Goal: Task Accomplishment & Management: Manage account settings

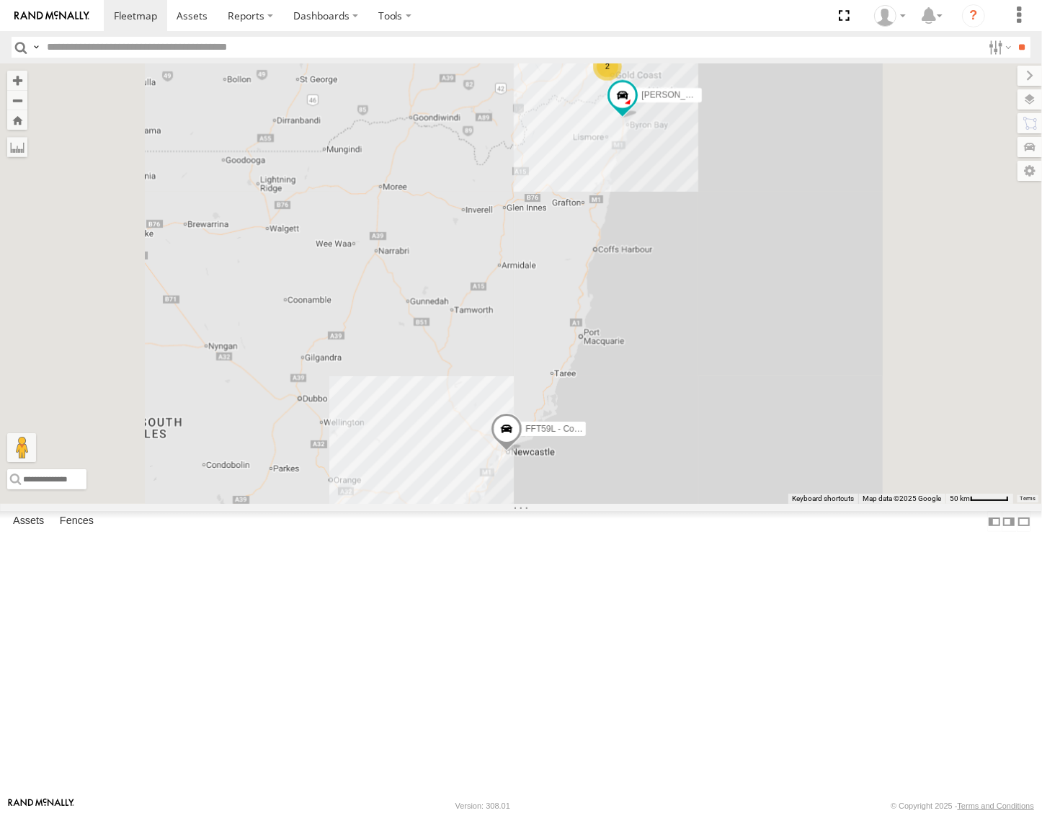
click at [0, 0] on div "Roy - Dark Green" at bounding box center [0, 0] width 0 height 0
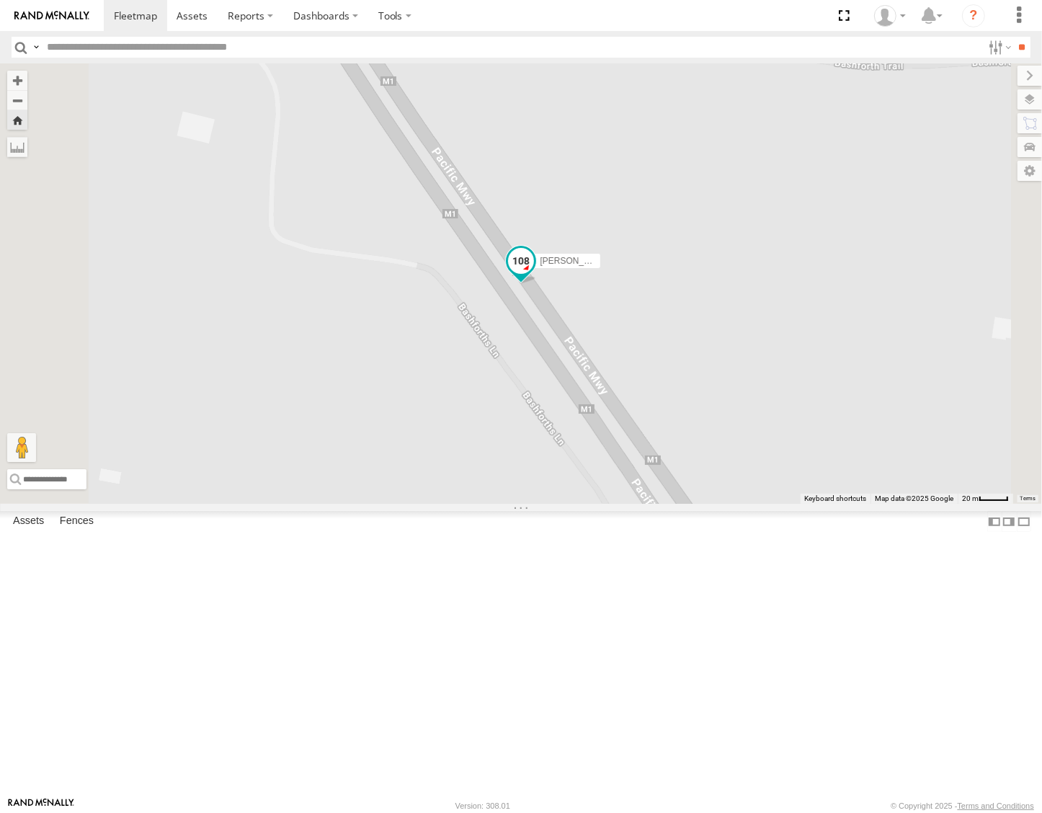
click at [537, 284] on span at bounding box center [521, 264] width 32 height 39
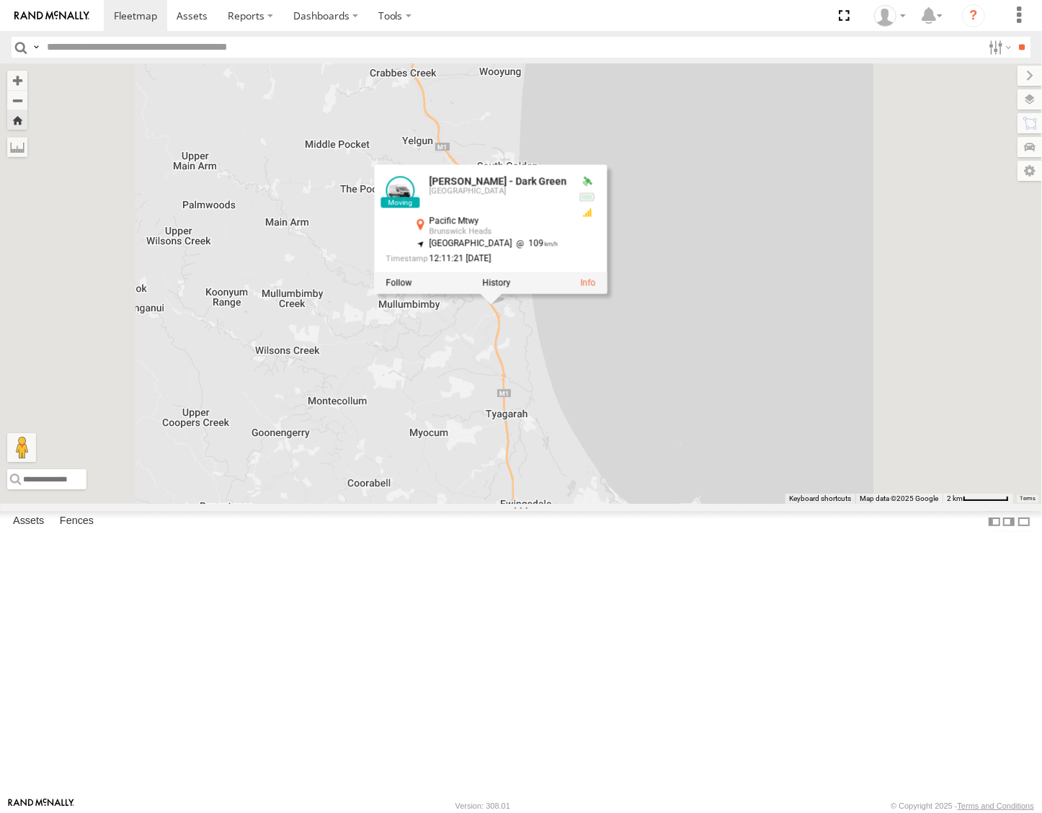
drag, startPoint x: 683, startPoint y: 629, endPoint x: 652, endPoint y: 546, distance: 88.5
click at [652, 504] on div "Roy - Dark Green Roy - Dark Green Brisbane Pacific Mtwy Brunswick Heads -28.553…" at bounding box center [521, 283] width 1042 height 440
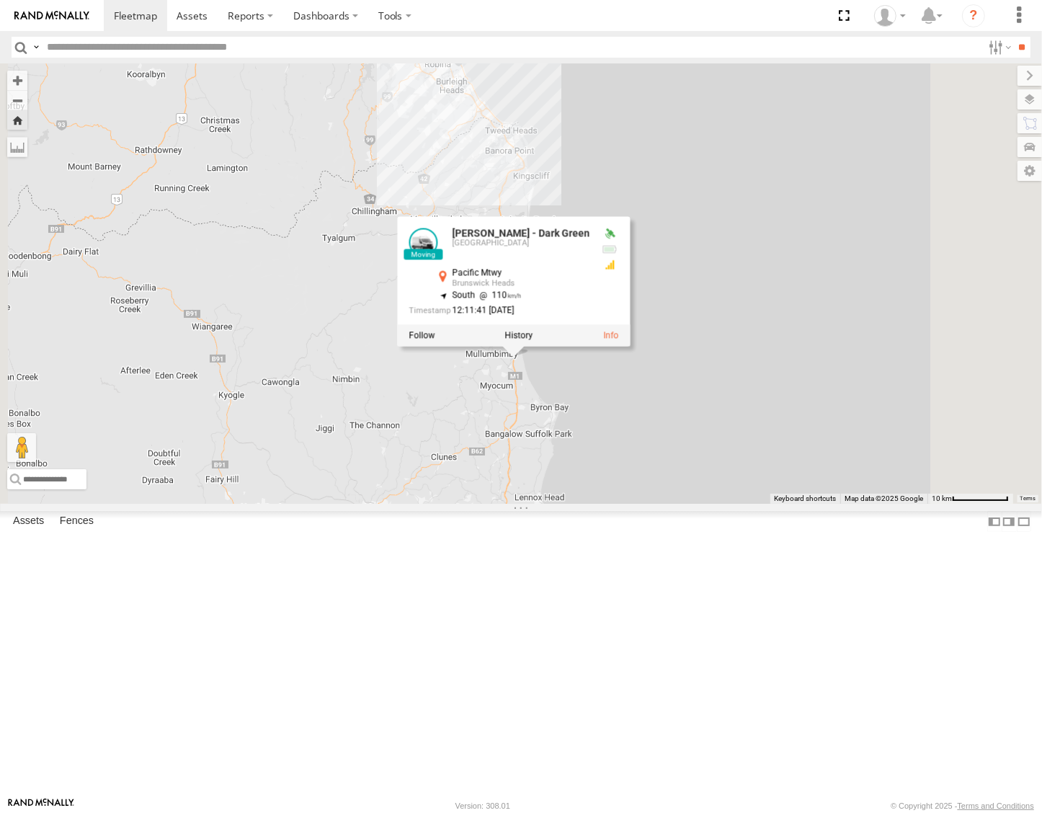
drag, startPoint x: 604, startPoint y: 584, endPoint x: 642, endPoint y: 563, distance: 42.9
click at [642, 504] on div "Roy - Dark Green Roy - Dark Green Brisbane Pacific Mtwy Brunswick Heads -28.558…" at bounding box center [521, 283] width 1042 height 440
click at [187, 13] on span at bounding box center [192, 16] width 31 height 14
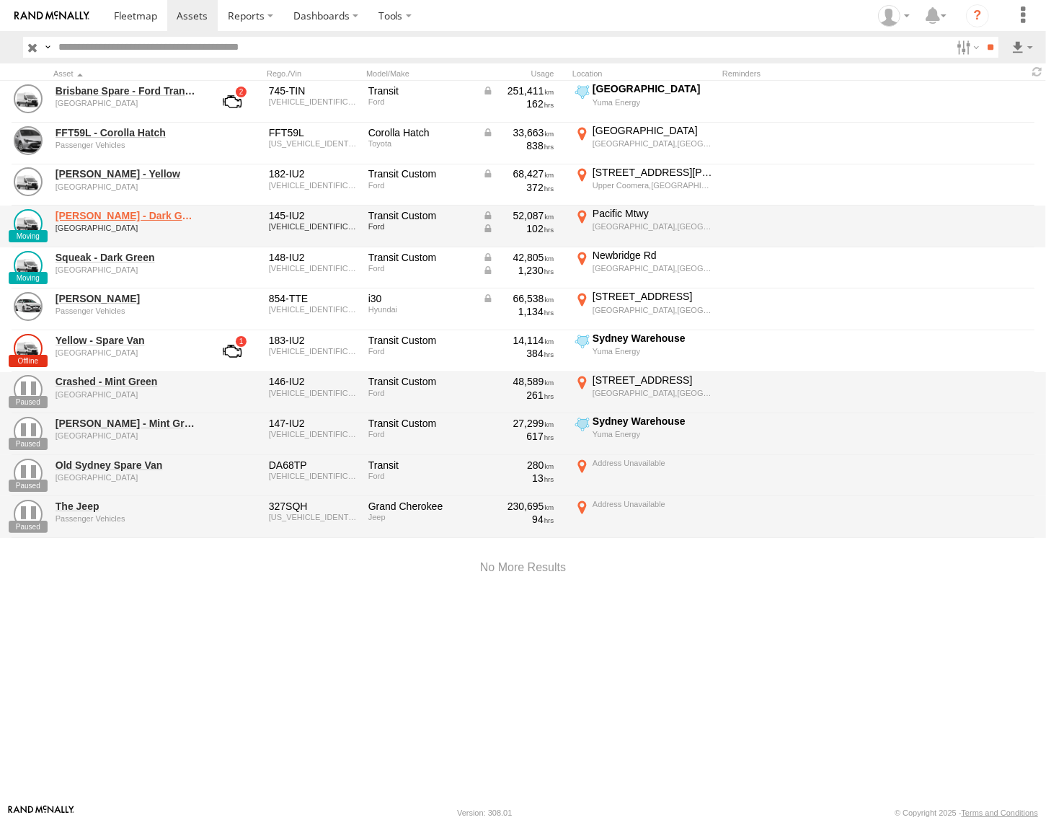
click at [117, 217] on link "Roy - Dark Green" at bounding box center [126, 215] width 140 height 13
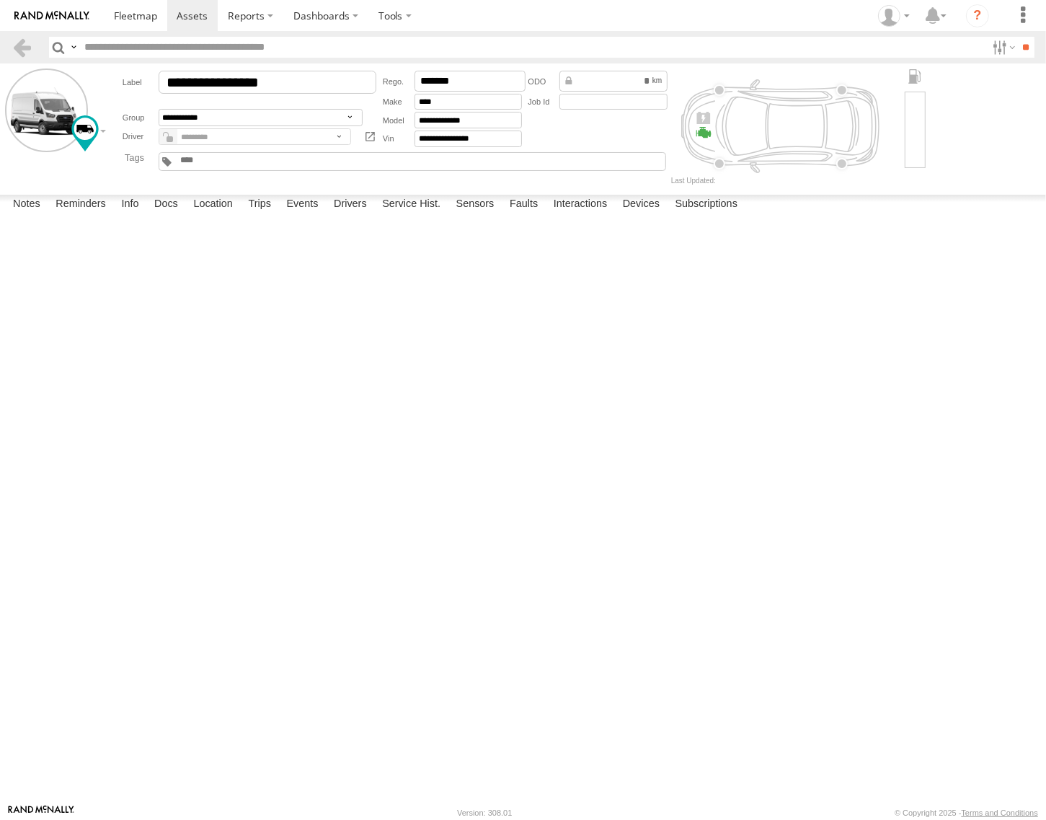
click at [123, 77] on div "**********" at bounding box center [250, 82] width 254 height 23
type input "**********"
click at [0, 0] on textarea at bounding box center [0, 0] width 0 height 0
click at [138, 27] on link at bounding box center [135, 15] width 63 height 31
